Goal: Transaction & Acquisition: Purchase product/service

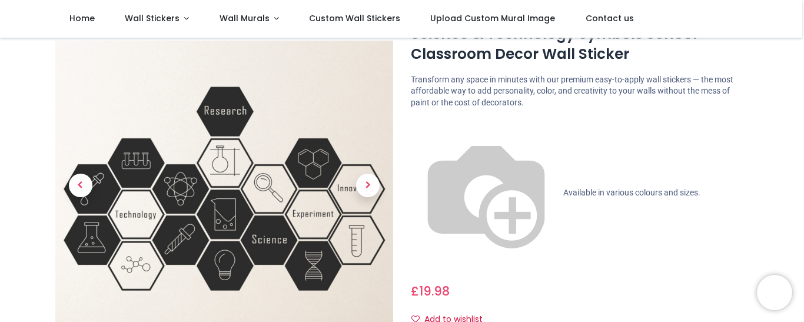
scroll to position [51, 0]
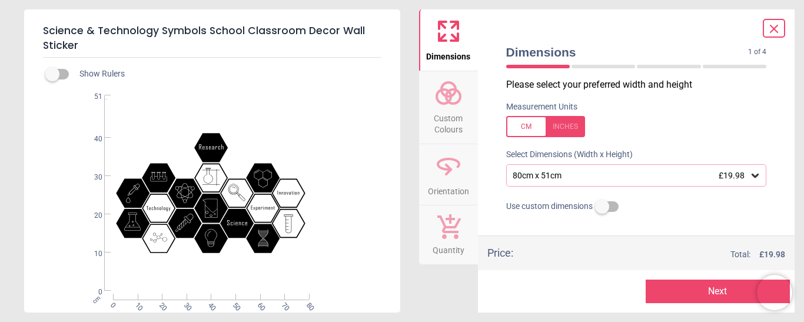
click at [751, 175] on icon at bounding box center [755, 176] width 12 height 12
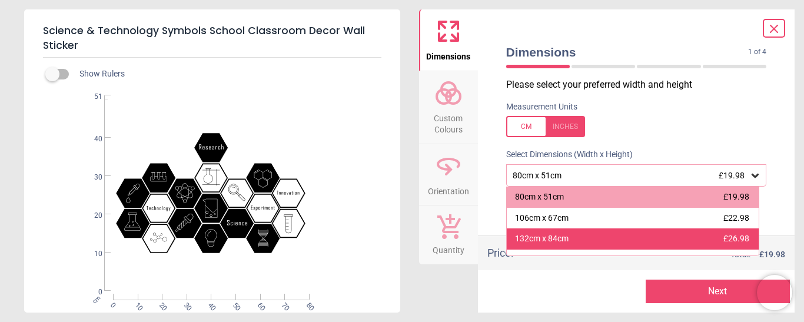
click at [724, 243] on span "£26.98" at bounding box center [737, 238] width 26 height 9
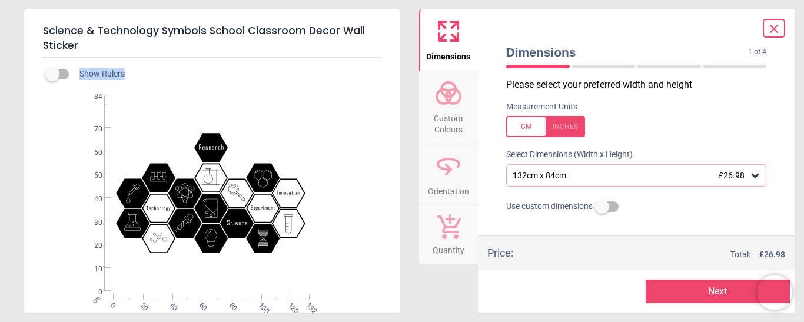
drag, startPoint x: 71, startPoint y: 77, endPoint x: 52, endPoint y: 83, distance: 19.2
click at [52, 83] on div "Show Rulers .st0{fill:#010101;} Created with Snap null cm 0 20 40 60 80 100 120…" at bounding box center [212, 185] width 376 height 255
click at [343, 132] on div ".st0{fill:#010101;} Created with Snap null" at bounding box center [211, 192] width 374 height 195
click at [52, 74] on label at bounding box center [52, 74] width 0 height 0
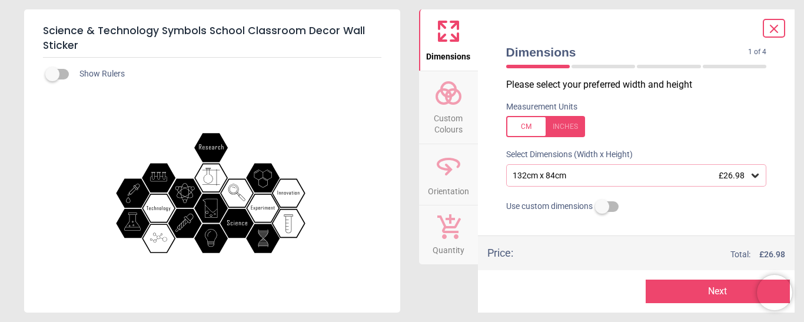
click at [52, 74] on label at bounding box center [52, 74] width 0 height 0
click at [575, 127] on div at bounding box center [545, 126] width 79 height 21
click at [527, 126] on div at bounding box center [545, 126] width 79 height 21
click at [437, 104] on icon at bounding box center [448, 93] width 28 height 28
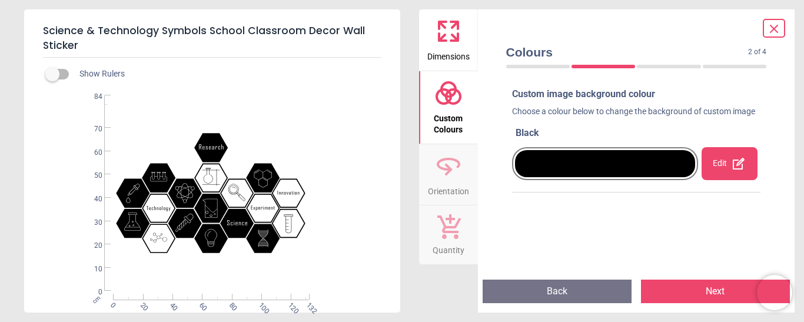
scroll to position [8, 0]
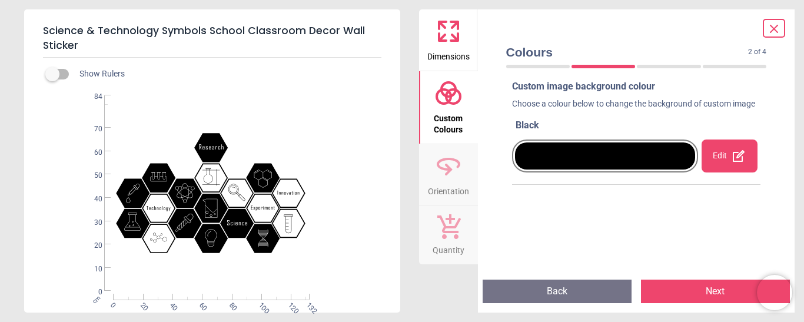
click at [621, 163] on div at bounding box center [605, 155] width 181 height 27
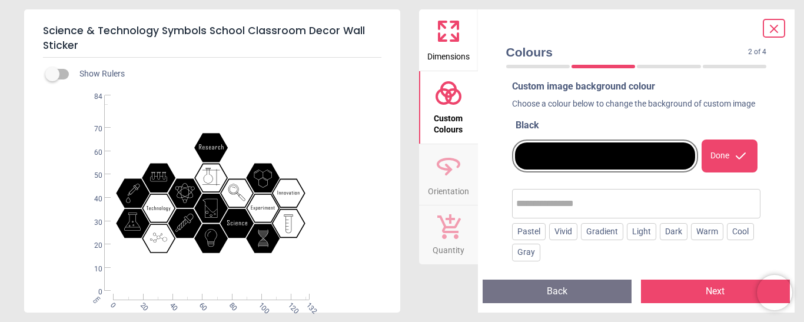
click at [552, 215] on input "text" at bounding box center [636, 204] width 241 height 24
click at [595, 241] on div "Gradient" at bounding box center [602, 232] width 42 height 18
click at [612, 215] on input "text" at bounding box center [664, 204] width 185 height 24
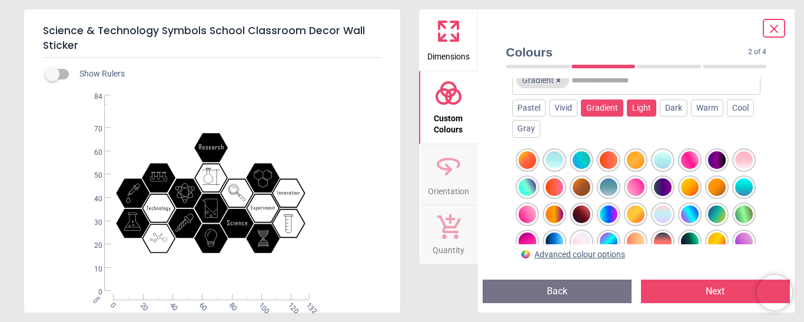
scroll to position [131, 0]
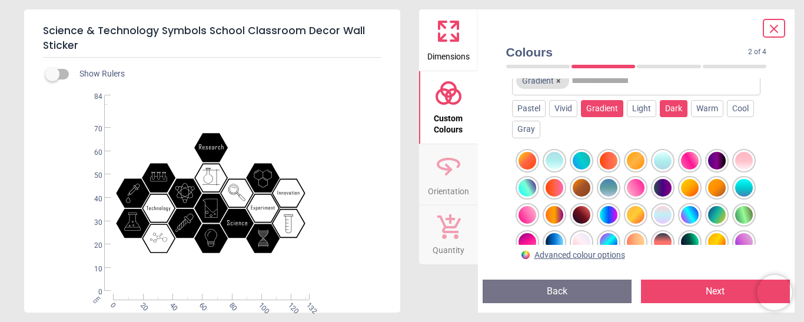
click at [668, 118] on div "Dark" at bounding box center [674, 109] width 28 height 18
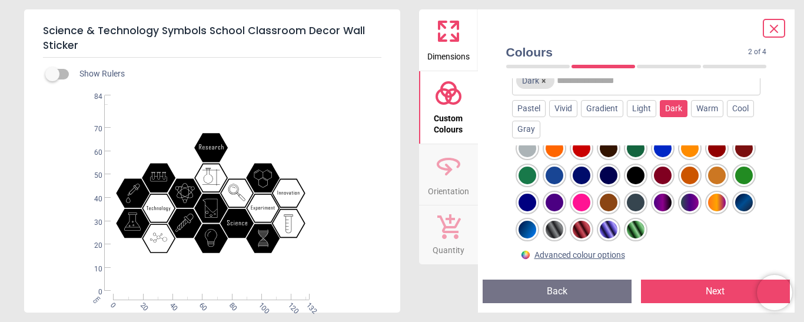
scroll to position [0, 0]
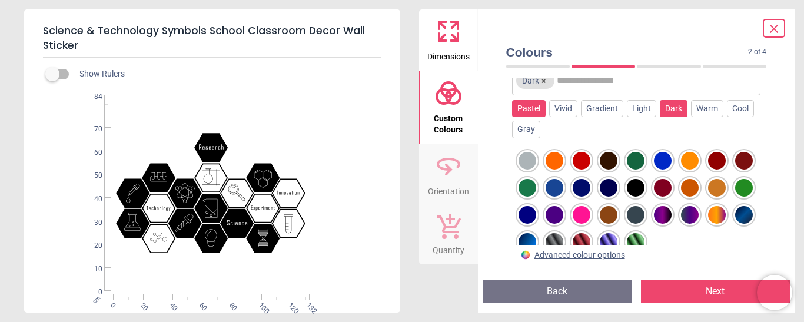
click at [529, 118] on div "Pastel" at bounding box center [529, 109] width 34 height 18
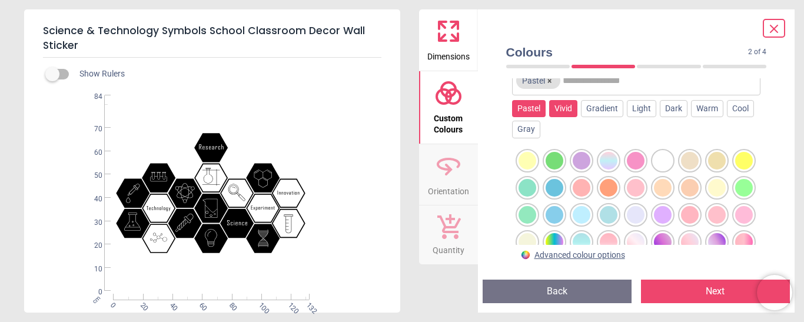
click at [562, 118] on div "Vivid" at bounding box center [563, 109] width 28 height 18
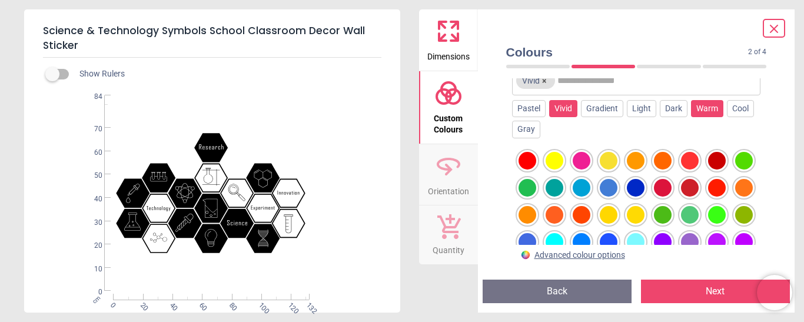
click at [698, 117] on div "Warm" at bounding box center [707, 109] width 32 height 18
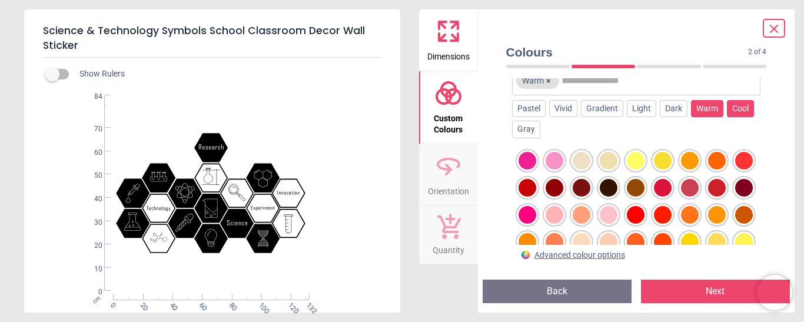
click at [734, 118] on div "Cool" at bounding box center [740, 109] width 27 height 18
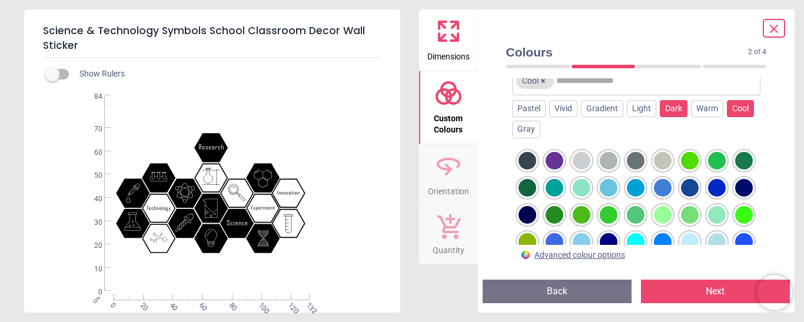
click at [669, 118] on div "Dark" at bounding box center [674, 109] width 28 height 18
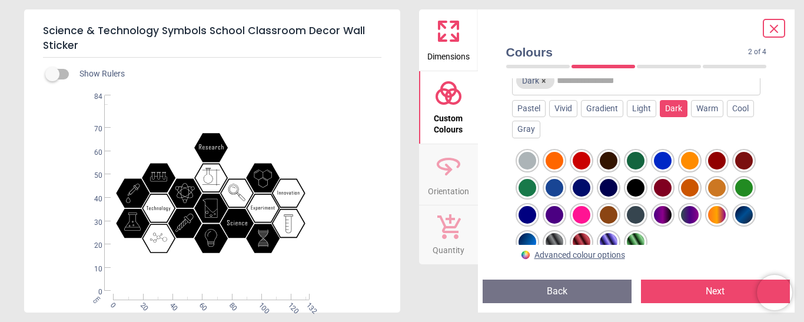
scroll to position [12, 0]
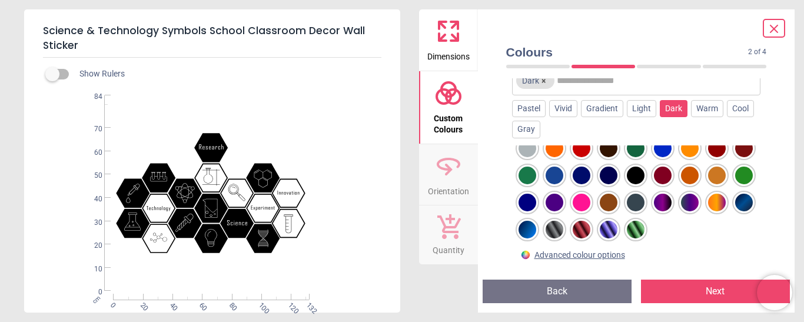
click at [439, 179] on icon at bounding box center [448, 166] width 28 height 28
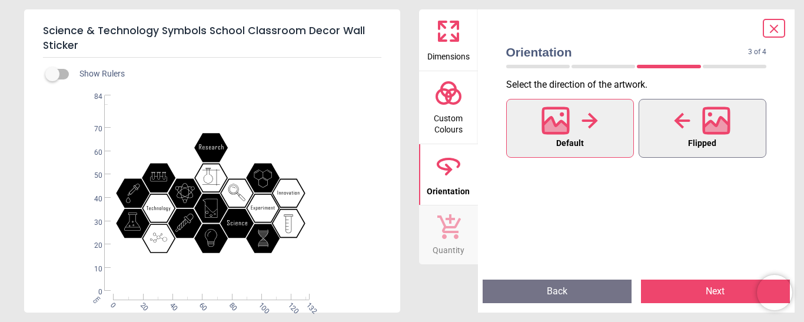
click at [692, 130] on div at bounding box center [702, 120] width 57 height 31
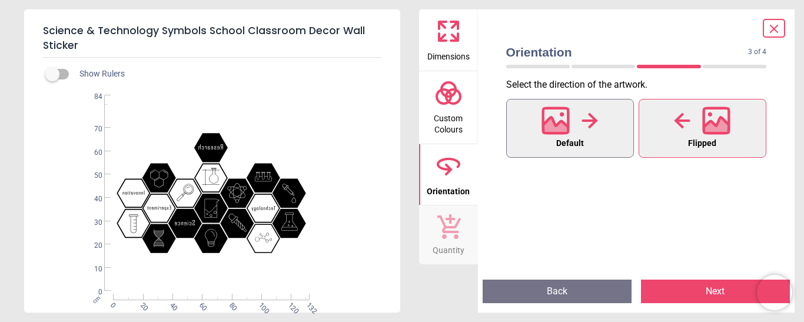
click at [589, 124] on icon at bounding box center [590, 121] width 16 height 18
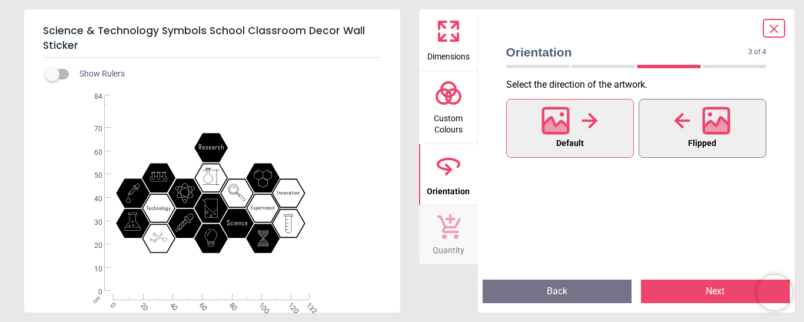
click at [705, 119] on icon at bounding box center [716, 121] width 28 height 28
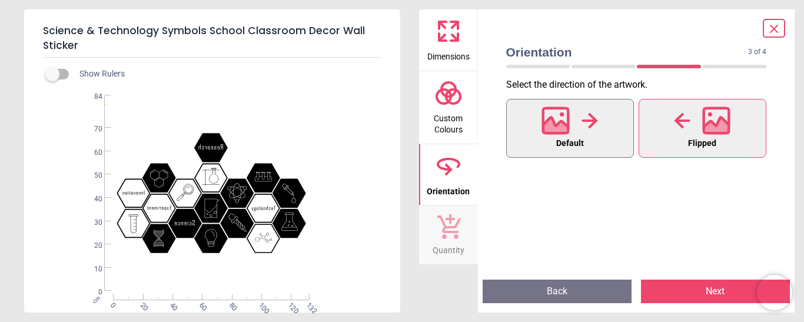
click at [575, 125] on div at bounding box center [570, 120] width 57 height 31
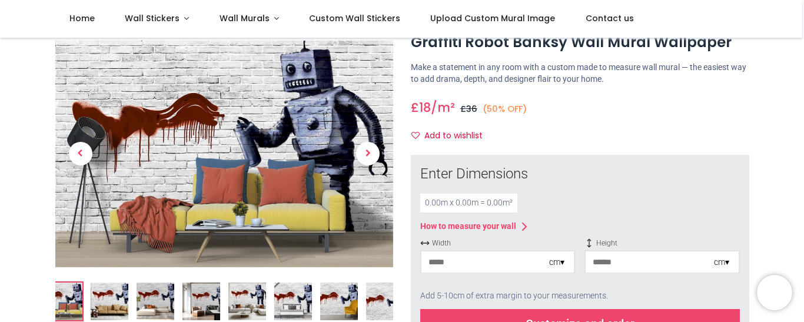
scroll to position [44, 0]
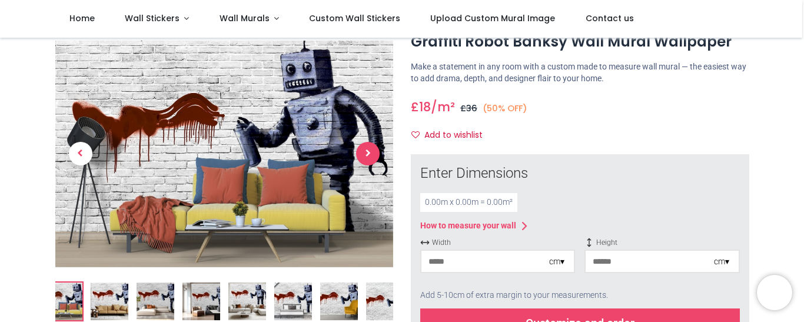
click at [365, 158] on span "Next" at bounding box center [368, 154] width 24 height 24
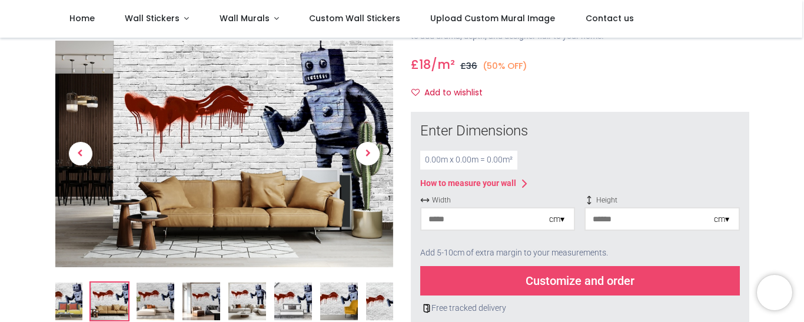
scroll to position [132, 0]
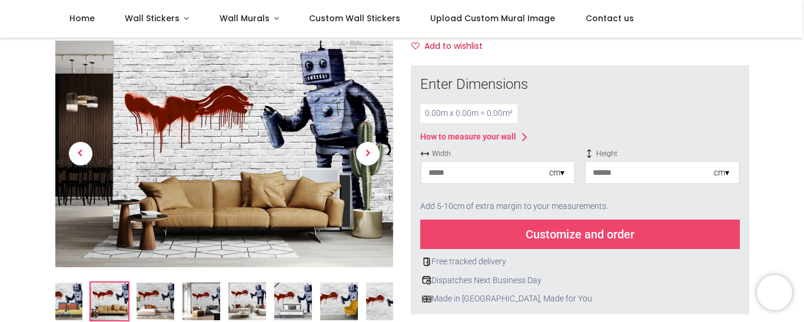
click at [550, 178] on div "cm ▾" at bounding box center [556, 173] width 15 height 12
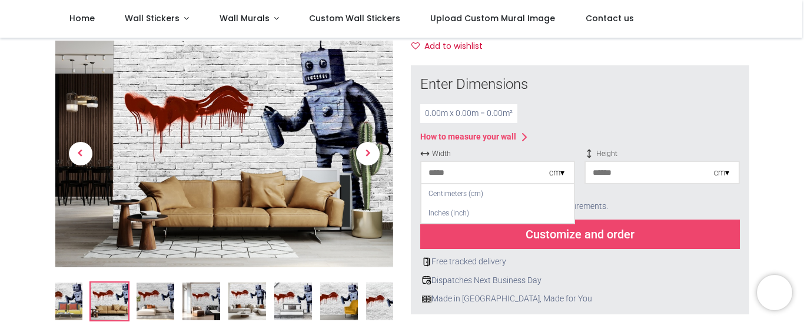
click at [556, 176] on div "cm ▾" at bounding box center [556, 173] width 15 height 12
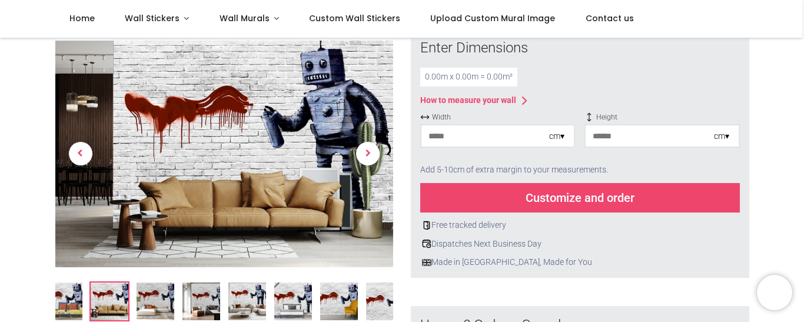
scroll to position [178, 0]
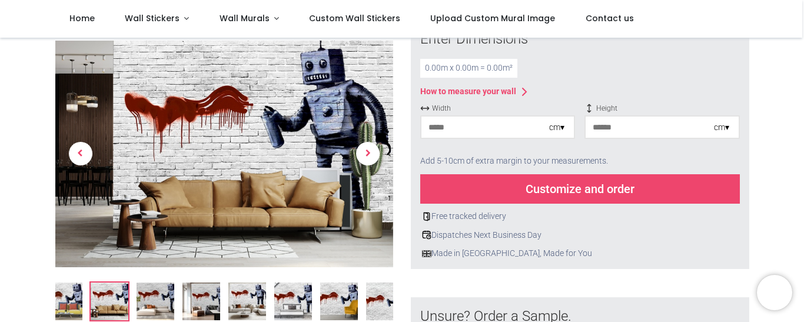
click at [588, 193] on div "Customize and order" at bounding box center [580, 188] width 320 height 29
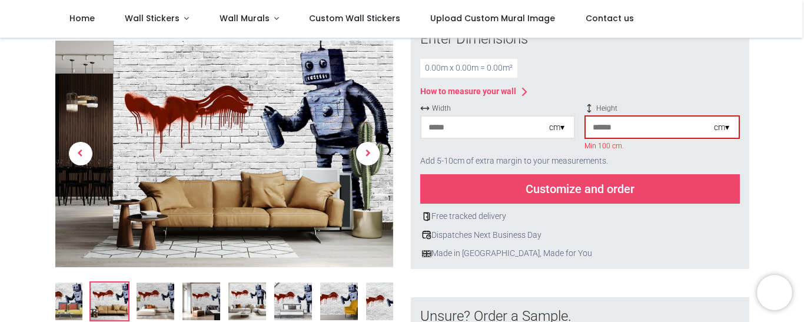
click at [542, 123] on input "number" at bounding box center [486, 127] width 128 height 21
click at [563, 124] on div "cm ▾" at bounding box center [556, 128] width 15 height 12
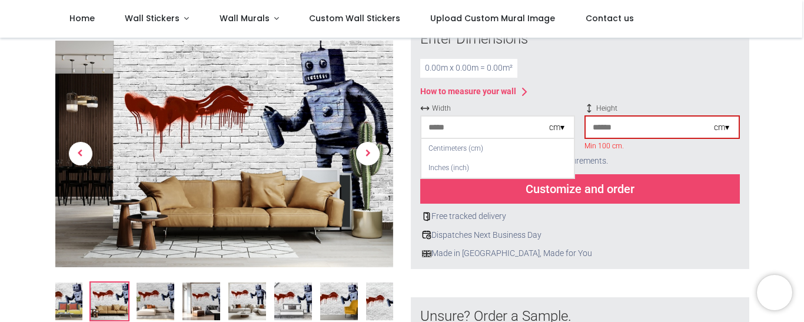
click at [457, 131] on input "number" at bounding box center [486, 127] width 128 height 21
click at [449, 126] on input "number" at bounding box center [486, 127] width 128 height 21
type input "**"
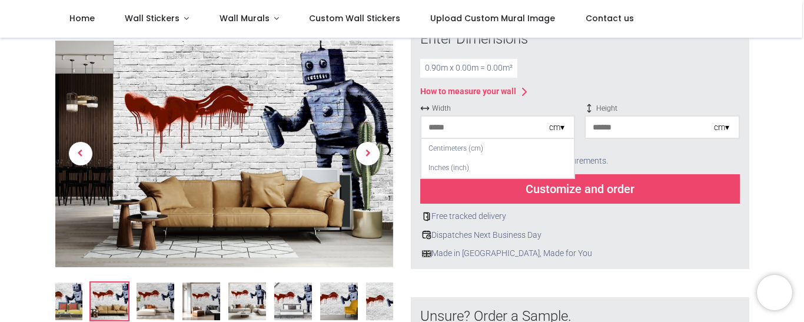
click at [618, 131] on input "number" at bounding box center [650, 127] width 128 height 21
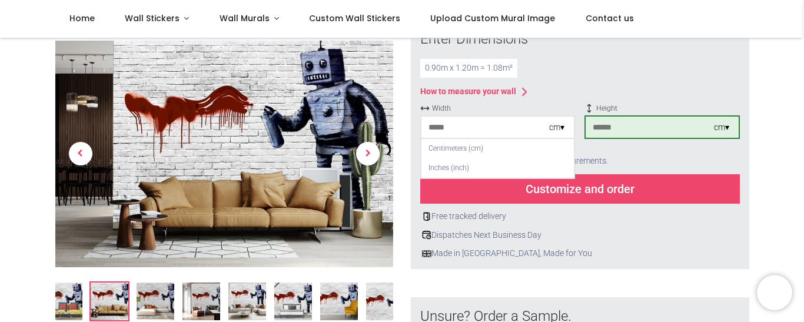
type input "***"
click at [506, 125] on input "**" at bounding box center [486, 127] width 128 height 21
click at [606, 74] on div "0.90 m x 1.20 m = 1.08 m²" at bounding box center [580, 68] width 320 height 19
click at [495, 144] on div "Centimeters (cm)" at bounding box center [498, 148] width 152 height 19
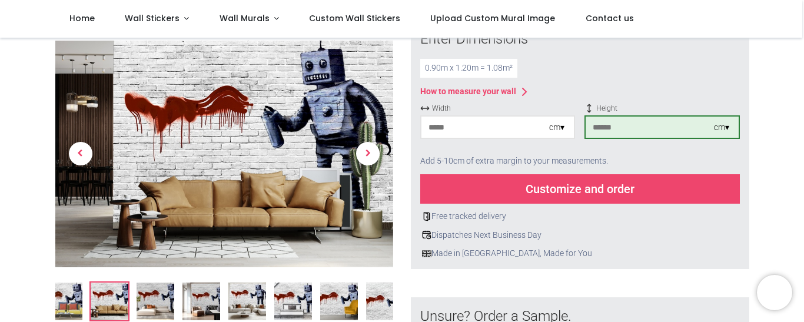
click at [733, 168] on div "Add 5-10cm of extra margin to your measurements." at bounding box center [580, 161] width 320 height 26
click at [740, 161] on div "Enter Dimensions 0.90 m x 1.20 m = 1.08 m² How to measure your wall Width ** cm…" at bounding box center [580, 144] width 339 height 248
click at [587, 192] on div "Customize and order" at bounding box center [580, 188] width 320 height 29
drag, startPoint x: 432, startPoint y: 124, endPoint x: 424, endPoint y: 126, distance: 7.9
click at [424, 126] on input "**" at bounding box center [486, 127] width 128 height 21
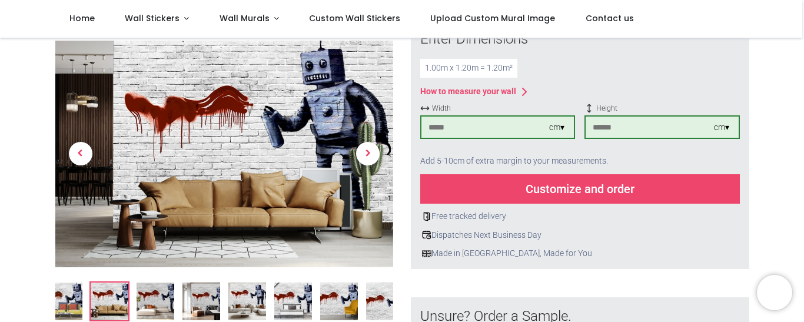
type input "***"
click at [644, 168] on div "Add 5-10cm of extra margin to your measurements." at bounding box center [580, 161] width 320 height 26
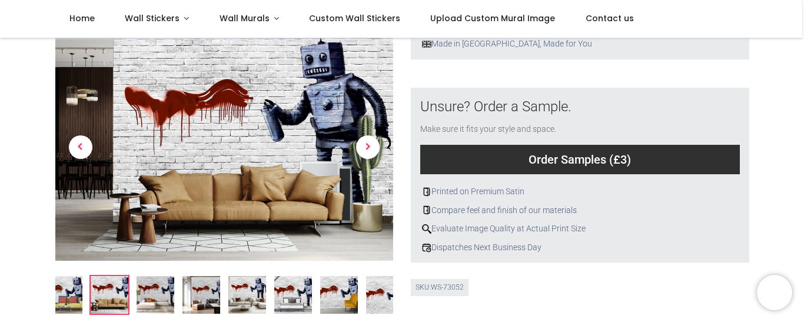
scroll to position [388, 0]
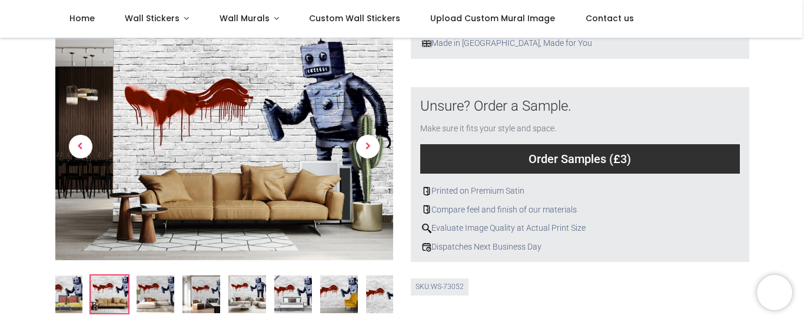
click at [337, 293] on img at bounding box center [339, 295] width 38 height 38
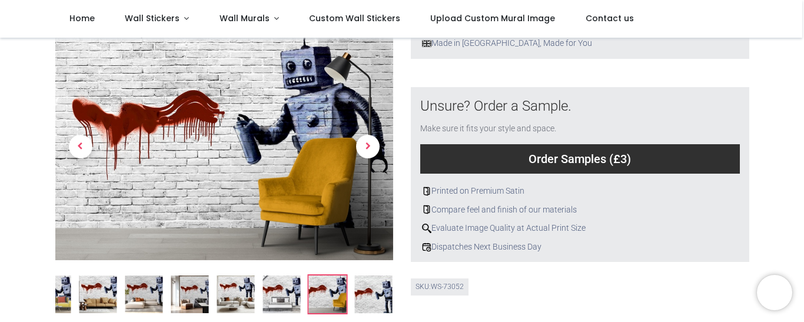
click at [299, 294] on img at bounding box center [282, 295] width 38 height 38
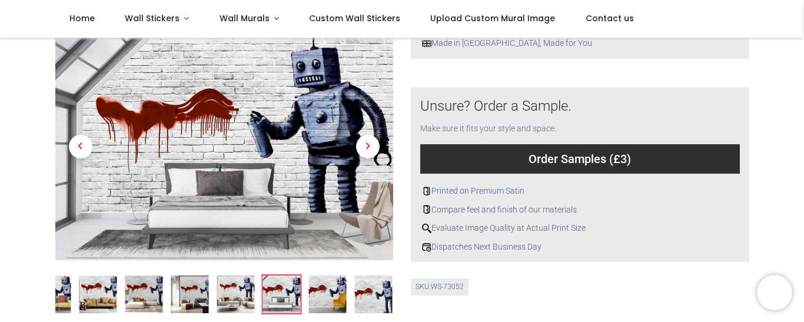
click at [264, 297] on img at bounding box center [282, 295] width 38 height 38
click at [233, 296] on img at bounding box center [236, 295] width 38 height 38
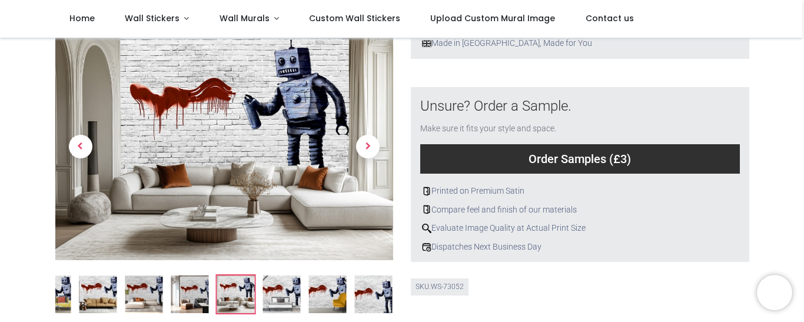
click at [203, 299] on img at bounding box center [190, 295] width 38 height 38
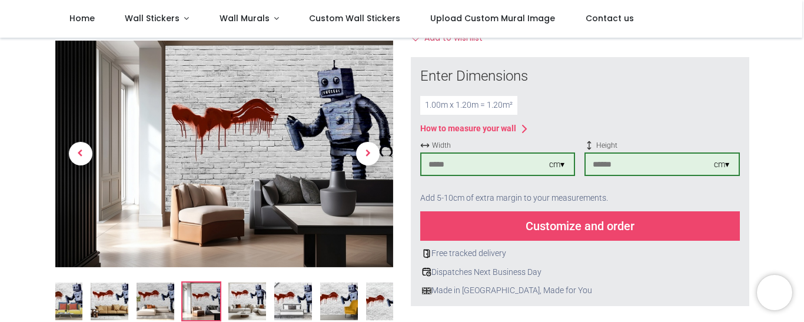
scroll to position [140, 0]
click at [586, 228] on div "Customize and order" at bounding box center [580, 226] width 320 height 29
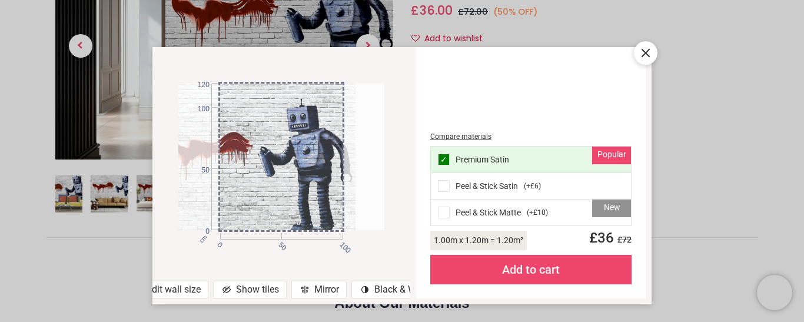
drag, startPoint x: 252, startPoint y: 151, endPoint x: 181, endPoint y: 154, distance: 71.3
click at [181, 154] on div at bounding box center [253, 157] width 206 height 147
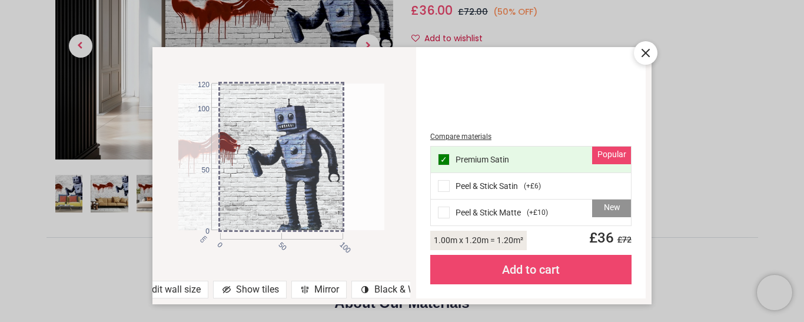
drag, startPoint x: 283, startPoint y: 180, endPoint x: 253, endPoint y: 184, distance: 30.4
click at [253, 184] on div at bounding box center [240, 157] width 206 height 147
click at [312, 288] on div "Mirror" at bounding box center [318, 290] width 55 height 18
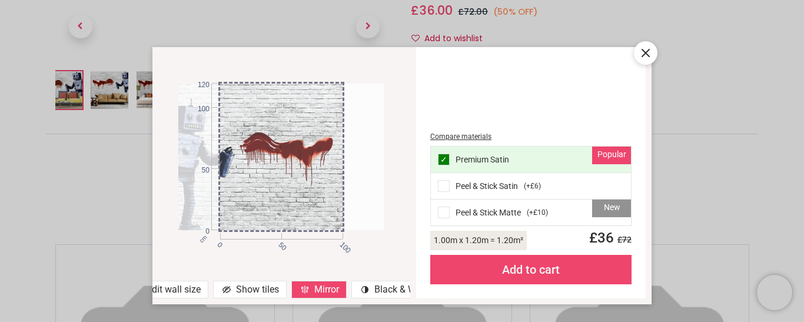
drag, startPoint x: 266, startPoint y: 185, endPoint x: 197, endPoint y: 188, distance: 69.6
click at [197, 188] on div at bounding box center [240, 157] width 206 height 147
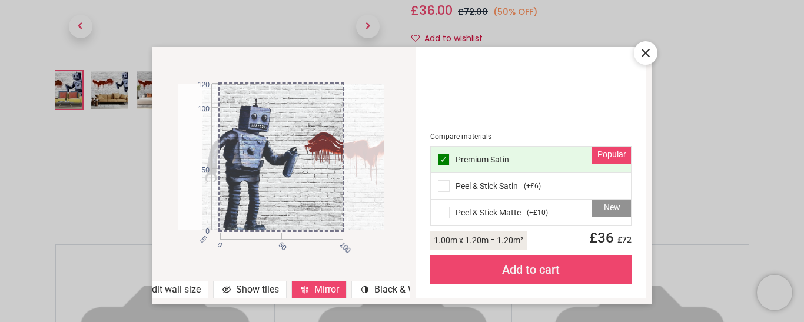
drag, startPoint x: 285, startPoint y: 168, endPoint x: 526, endPoint y: 128, distance: 244.2
click at [526, 128] on div "cm 0 50 100 0 50 100 120 Edit wall size Show tiles Mirror contrast [#907] Creat…" at bounding box center [401, 176] width 499 height 258
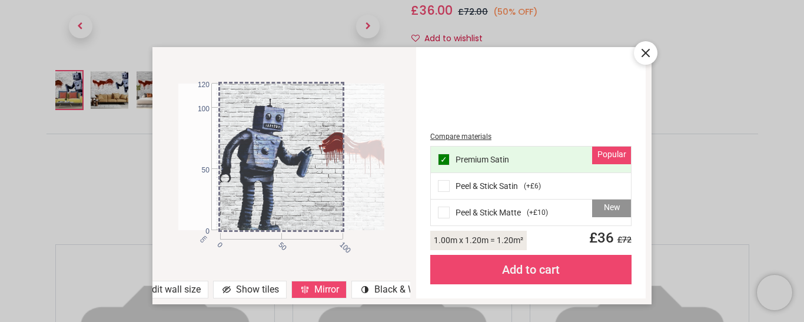
click at [337, 253] on div "cm 0 50 100 0 50 100 120" at bounding box center [281, 157] width 258 height 197
click at [534, 276] on div "Add to cart" at bounding box center [530, 269] width 201 height 29
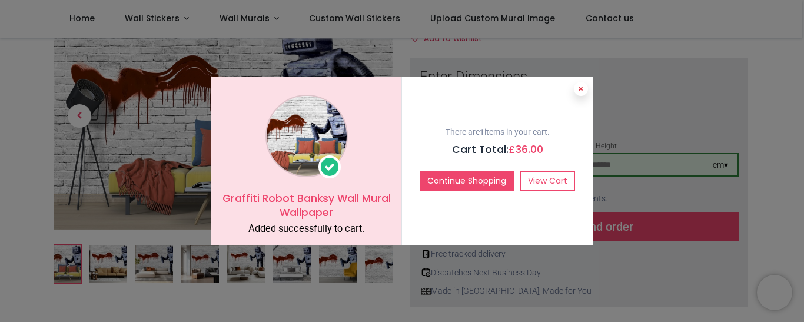
click at [581, 90] on icon at bounding box center [581, 89] width 5 height 6
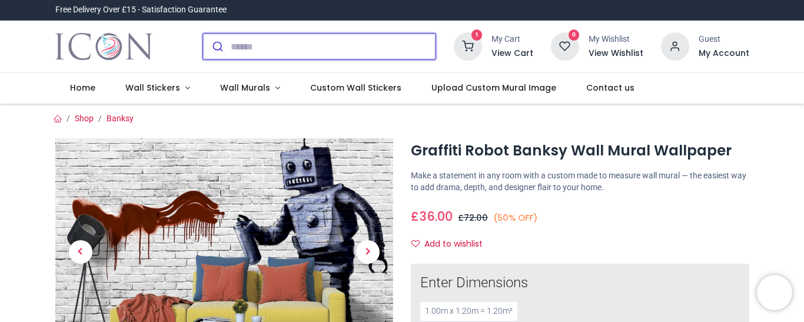
click at [245, 49] on input "search" at bounding box center [333, 47] width 205 height 26
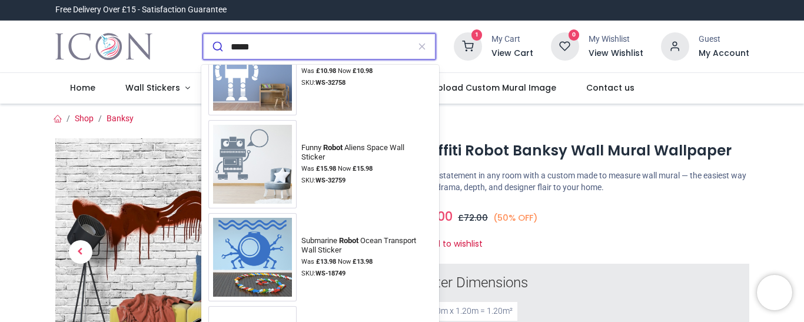
scroll to position [762, 0]
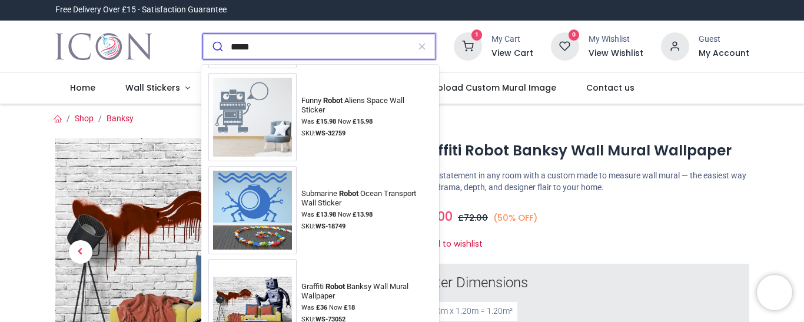
click at [238, 47] on input "*****" at bounding box center [320, 47] width 178 height 26
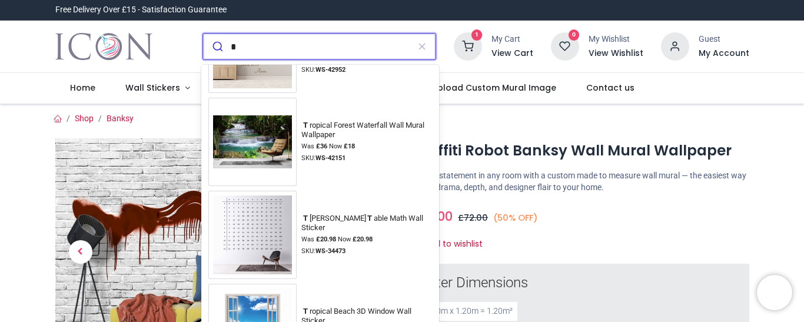
scroll to position [0, 0]
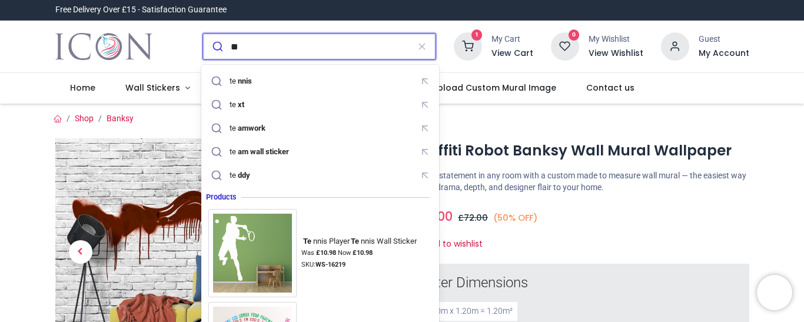
type input "*"
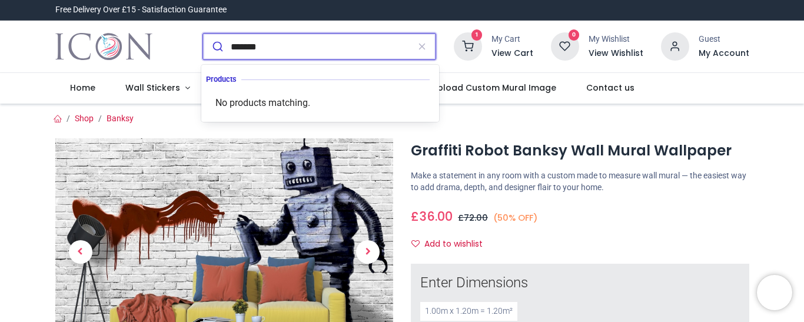
type input "******"
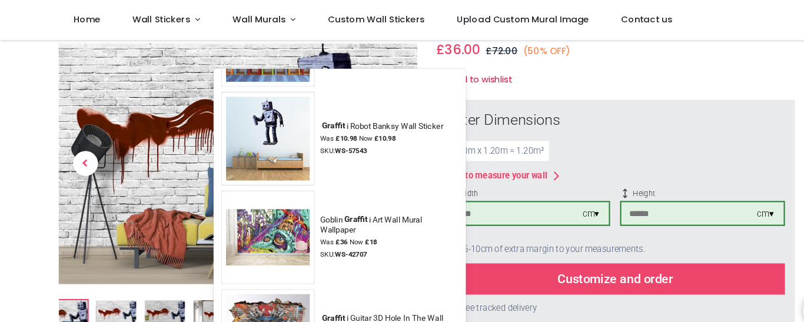
scroll to position [586, 0]
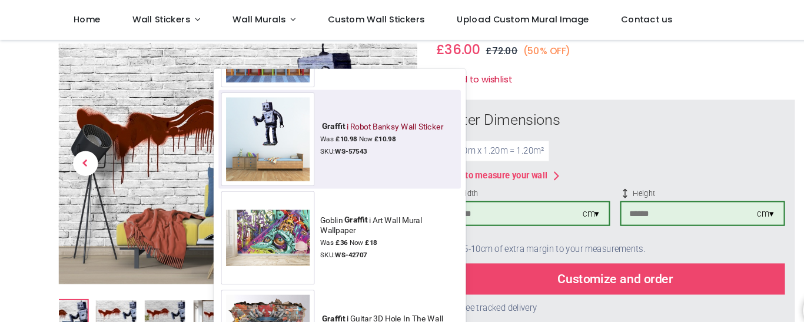
click at [250, 114] on img at bounding box center [252, 131] width 88 height 88
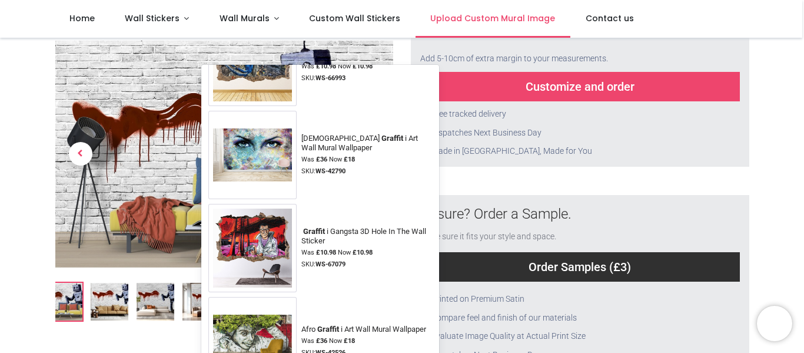
scroll to position [1531, 0]
